Goal: Check status: Check status

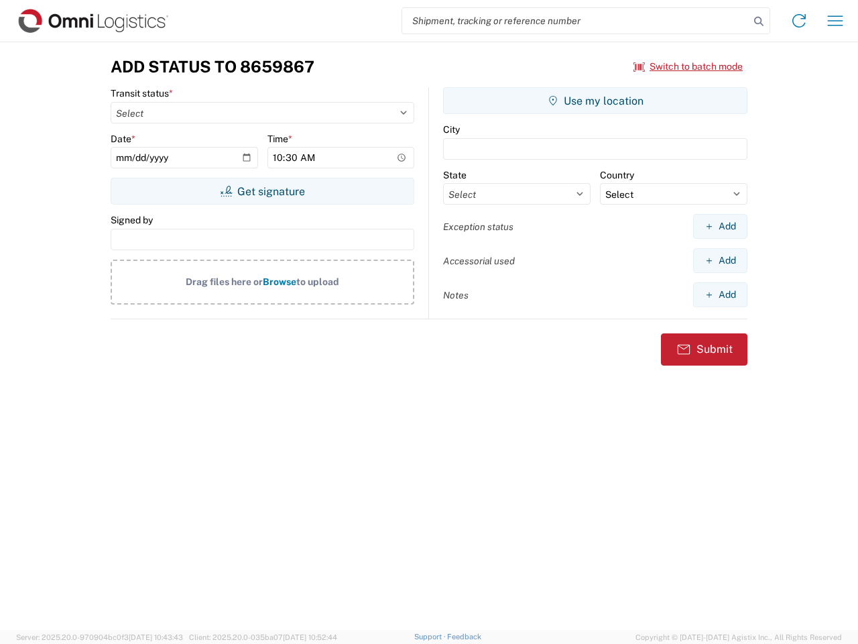
click at [576, 21] on input "search" at bounding box center [575, 20] width 347 height 25
click at [759, 21] on icon at bounding box center [759, 21] width 19 height 19
click at [799, 21] on icon at bounding box center [799, 20] width 21 height 21
click at [836, 21] on icon "button" at bounding box center [835, 20] width 15 height 10
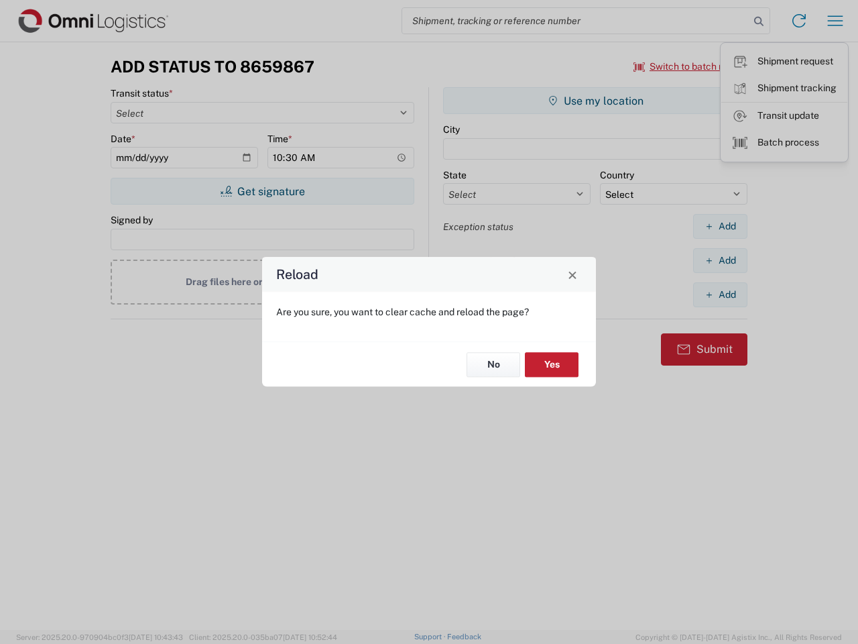
click at [262, 191] on div "Reload Are you sure, you want to clear cache and reload the page? No Yes" at bounding box center [429, 322] width 858 height 644
click at [596, 101] on div "Reload Are you sure, you want to clear cache and reload the page? No Yes" at bounding box center [429, 322] width 858 height 644
click at [720, 226] on div "Reload Are you sure, you want to clear cache and reload the page? No Yes" at bounding box center [429, 322] width 858 height 644
click at [720, 260] on div "Reload Are you sure, you want to clear cache and reload the page? No Yes" at bounding box center [429, 322] width 858 height 644
click at [720, 294] on div "Reload Are you sure, you want to clear cache and reload the page? No Yes" at bounding box center [429, 322] width 858 height 644
